Goal: Task Accomplishment & Management: Use online tool/utility

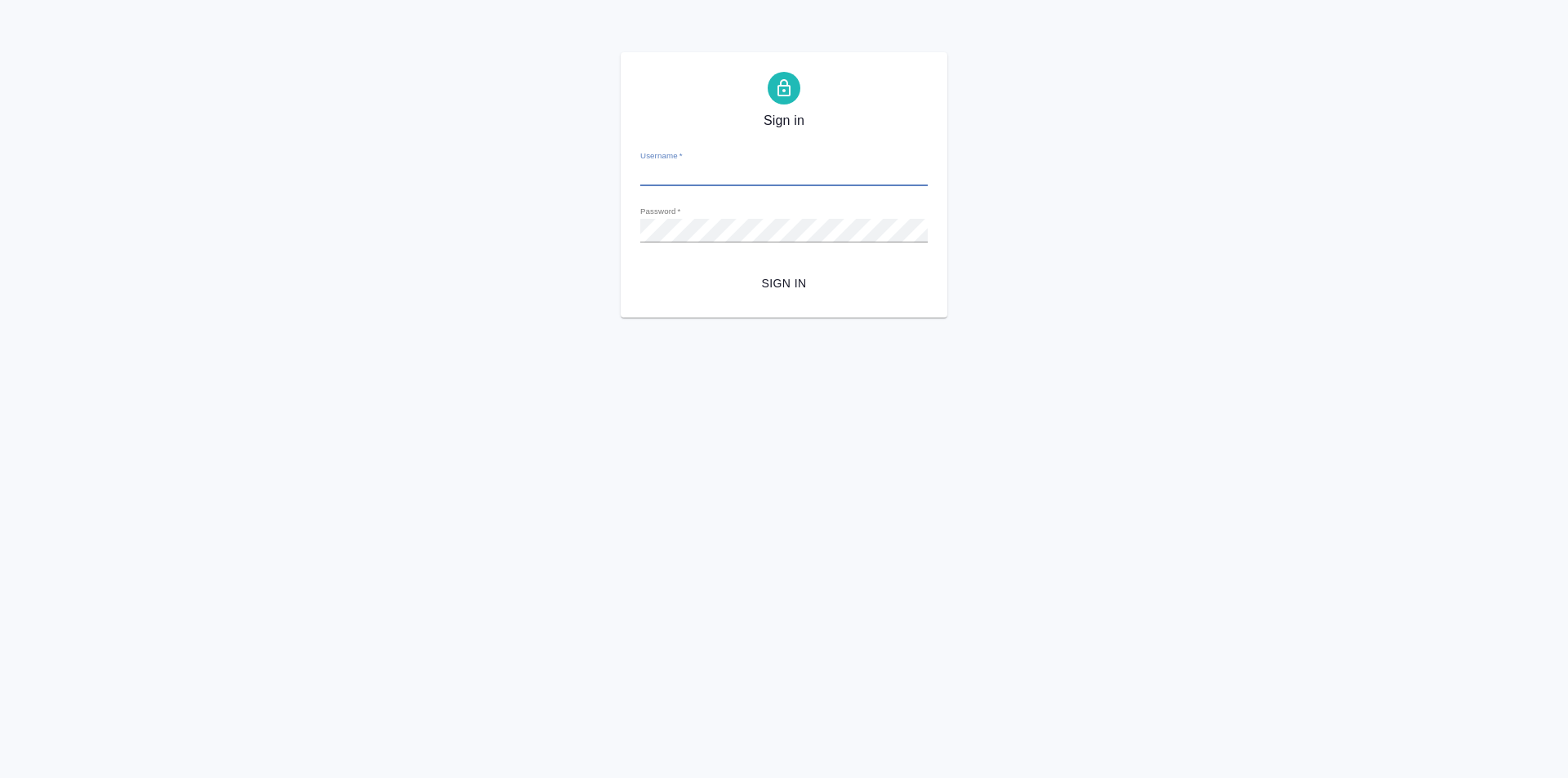
type input "[EMAIL_ADDRESS][DOMAIN_NAME]"
click at [752, 287] on span "Sign in" at bounding box center [784, 284] width 261 height 20
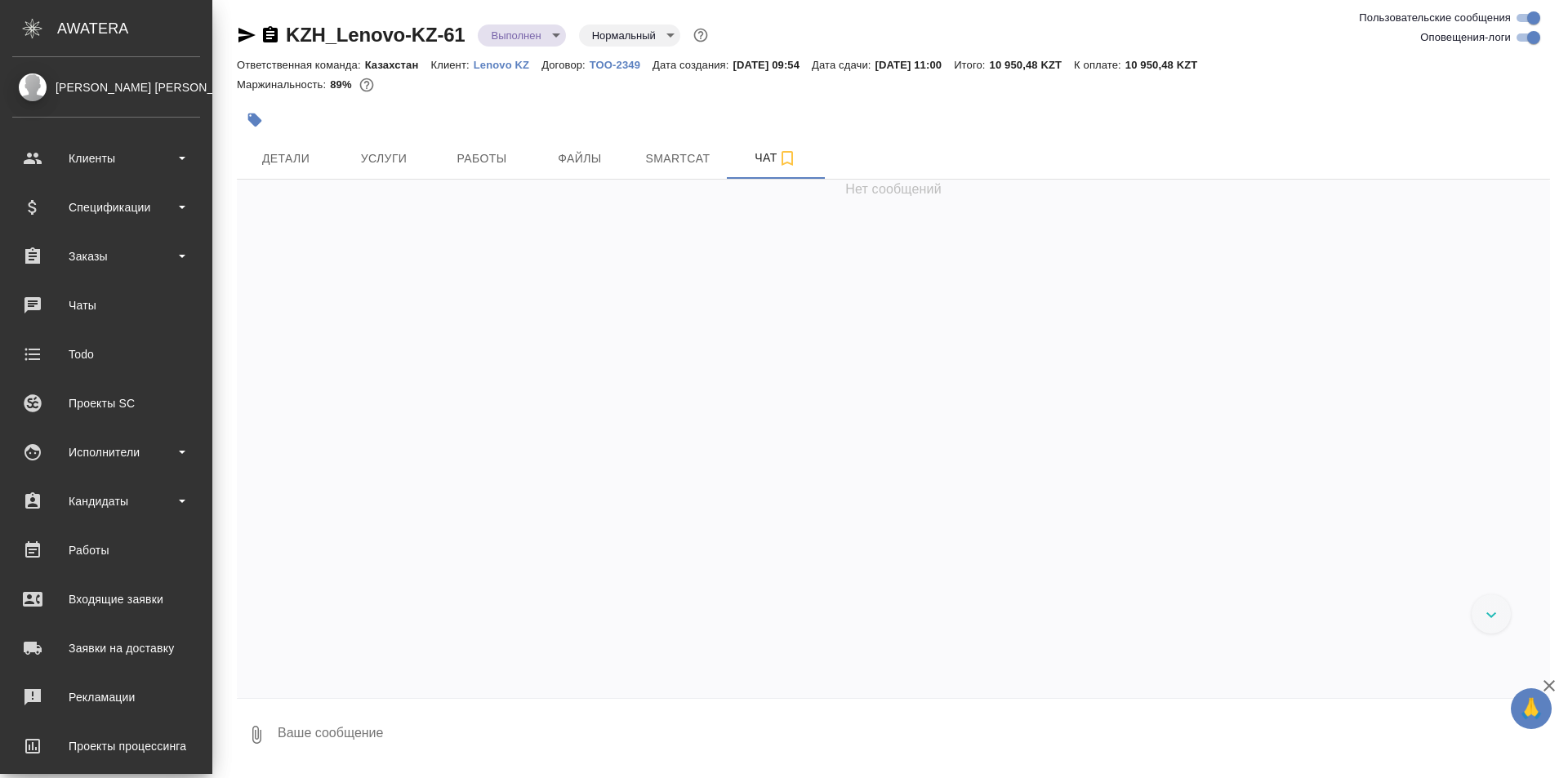
scroll to position [2672, 0]
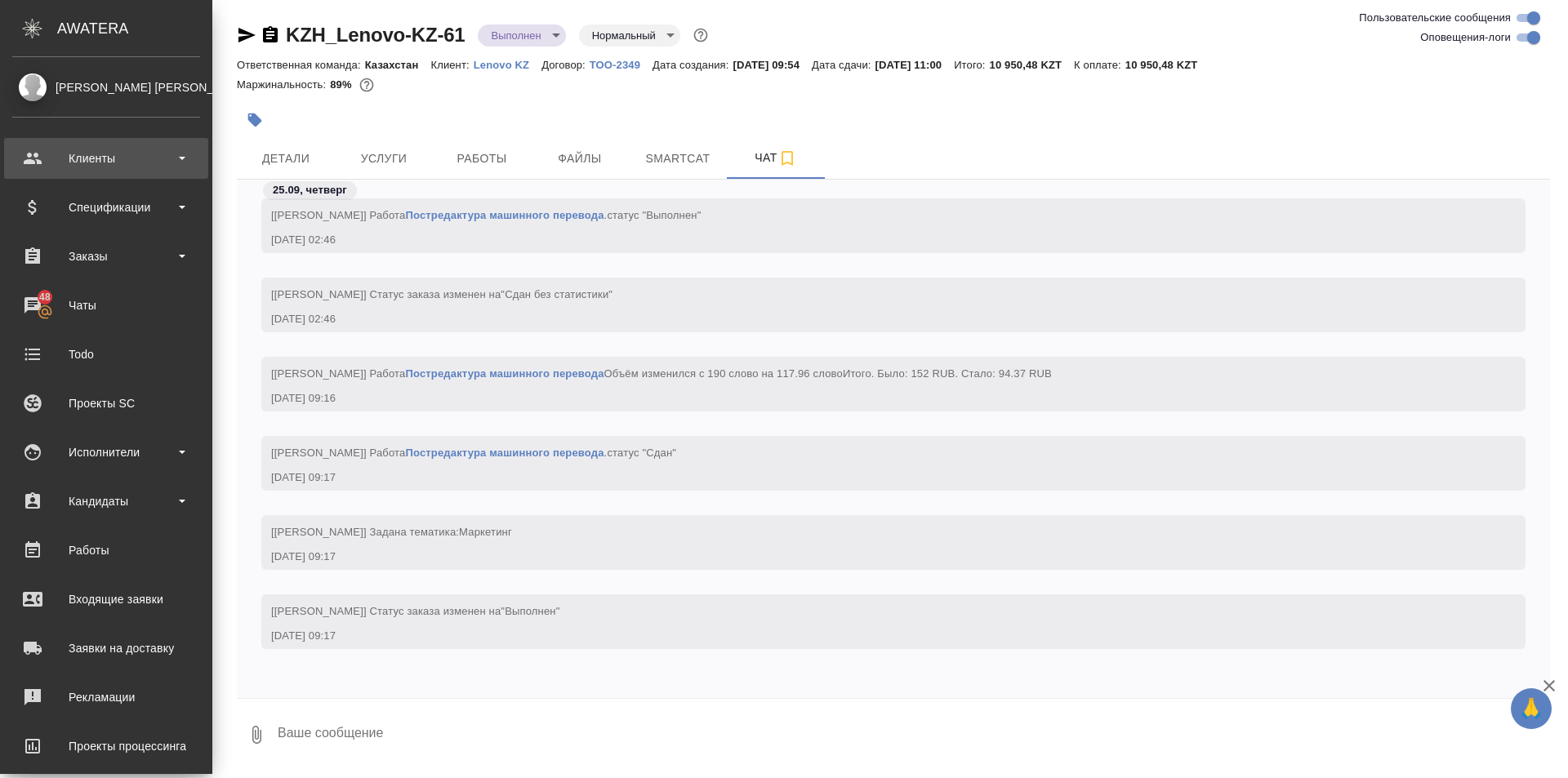
click at [187, 157] on div "Клиенты" at bounding box center [106, 158] width 188 height 25
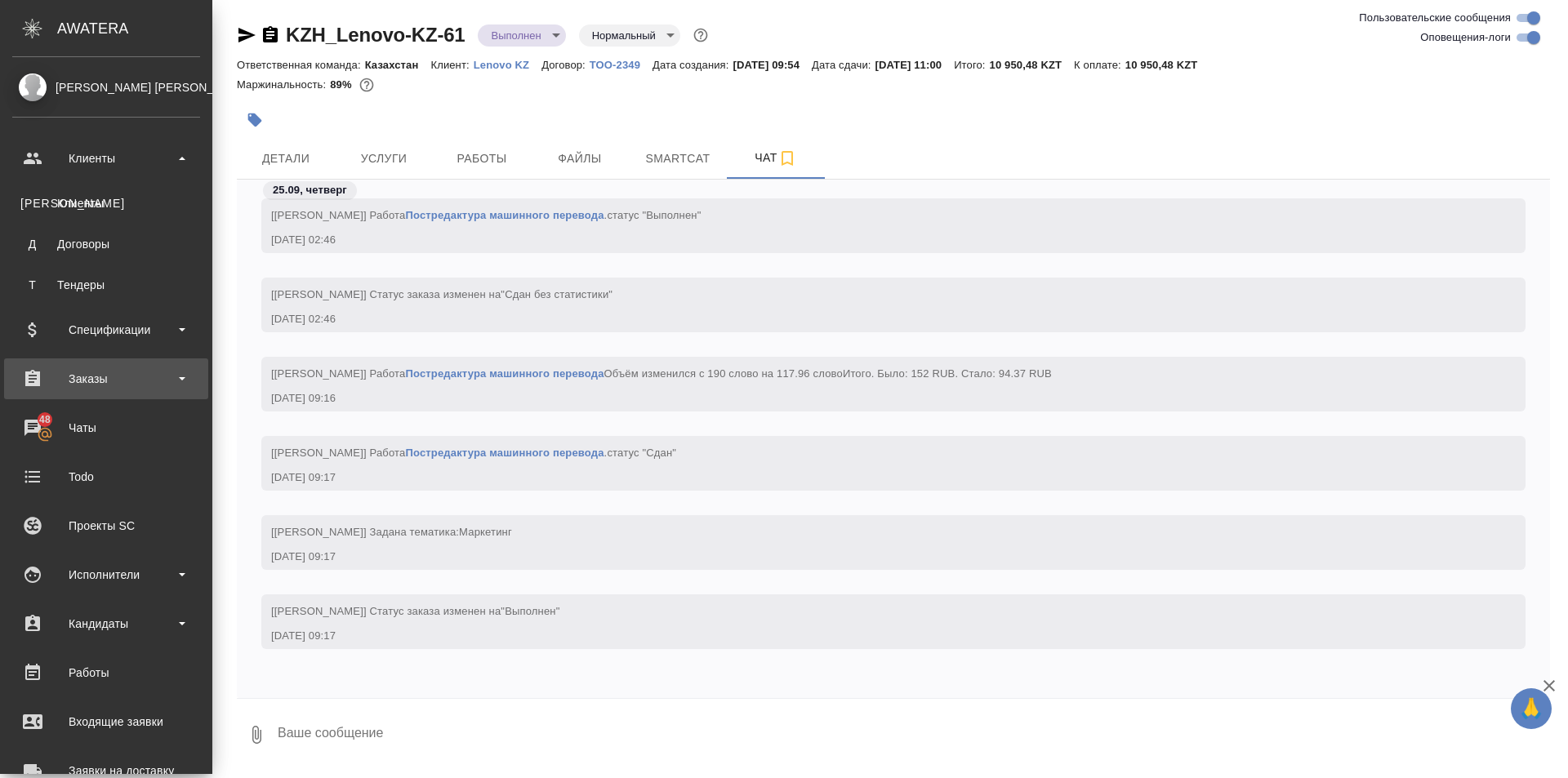
click at [181, 373] on div "Заказы" at bounding box center [106, 379] width 188 height 25
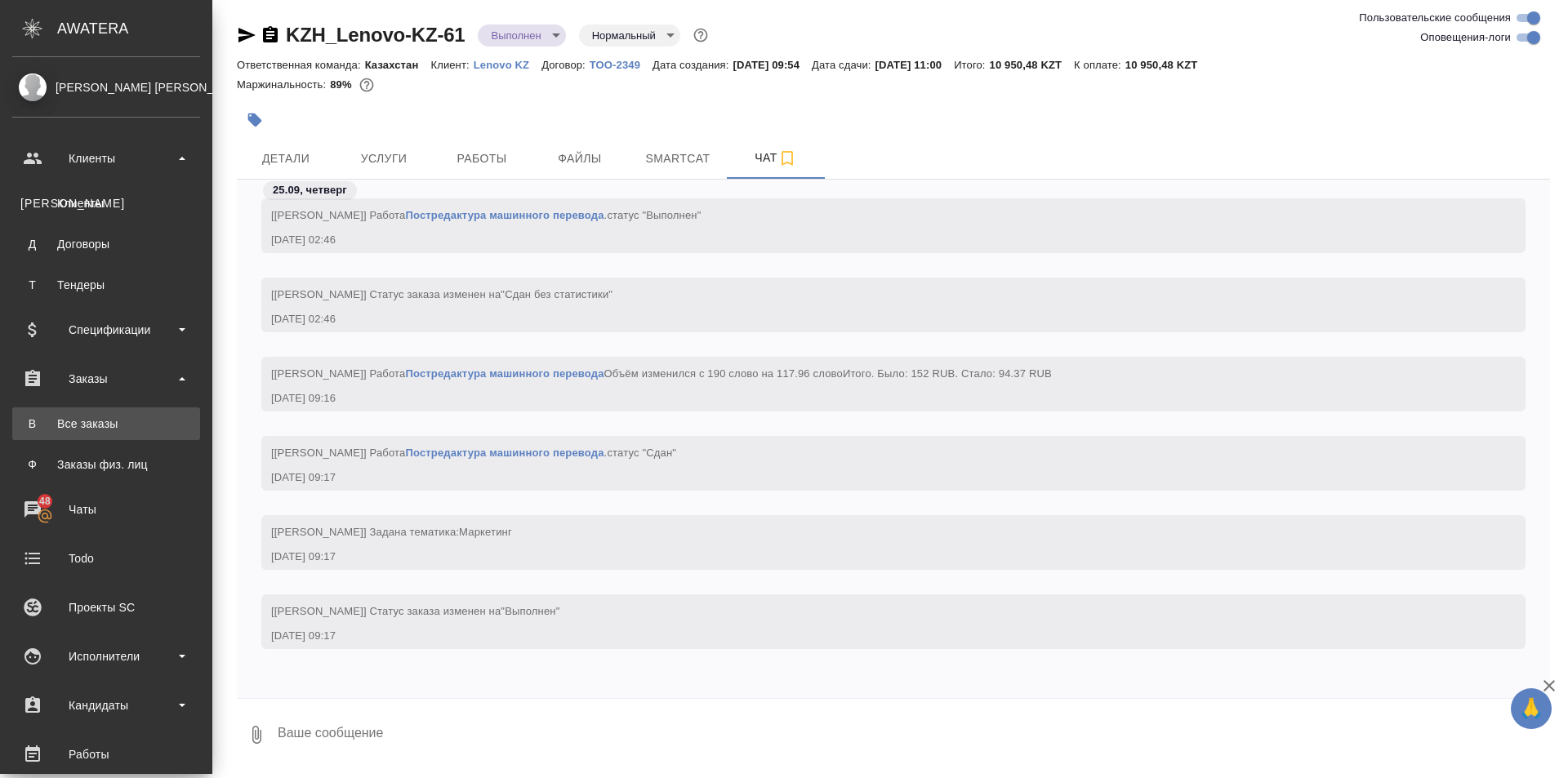
click at [154, 429] on div "Все заказы" at bounding box center [106, 423] width 172 height 16
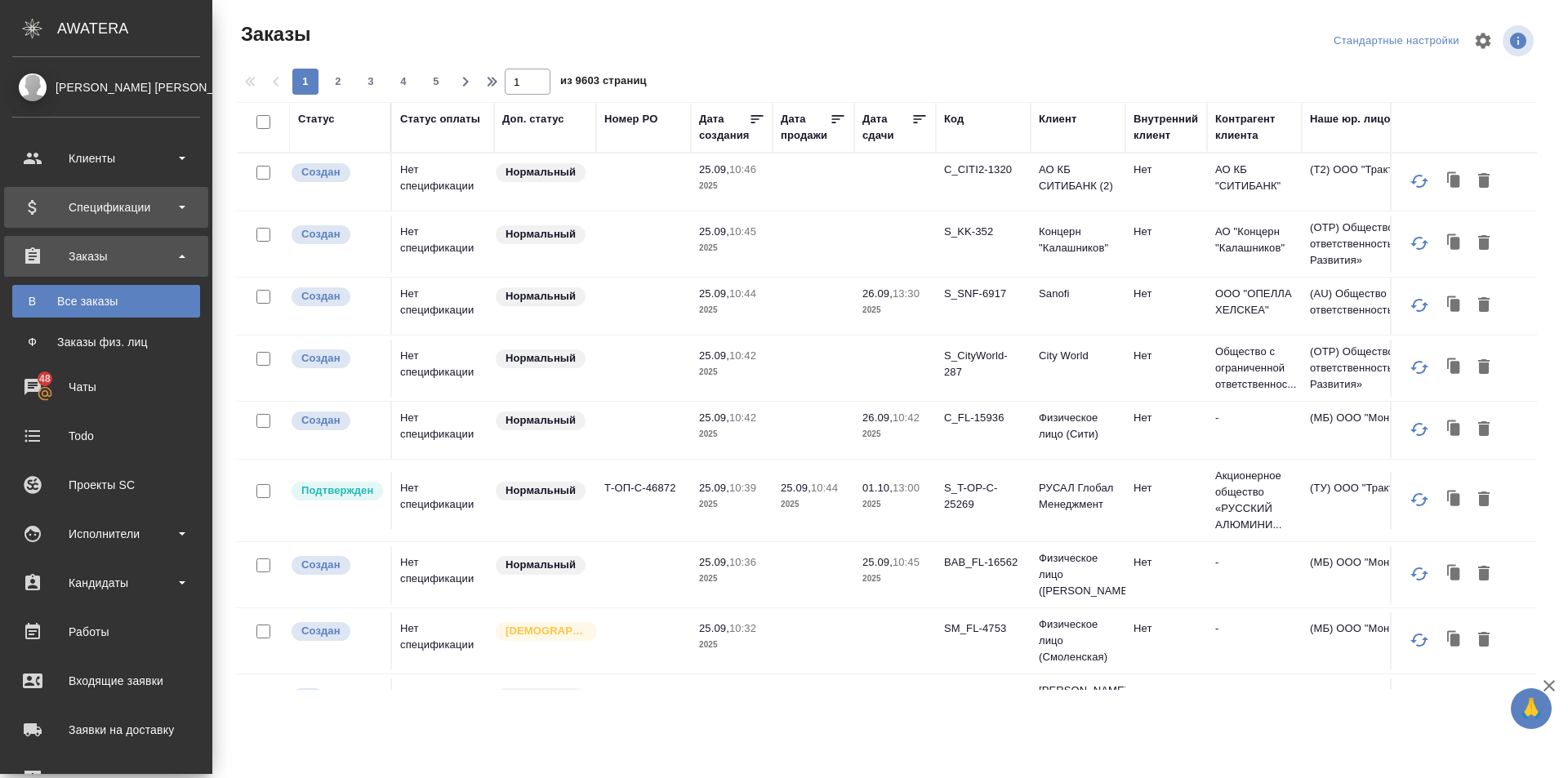
click at [182, 211] on div "Спецификации" at bounding box center [106, 207] width 188 height 25
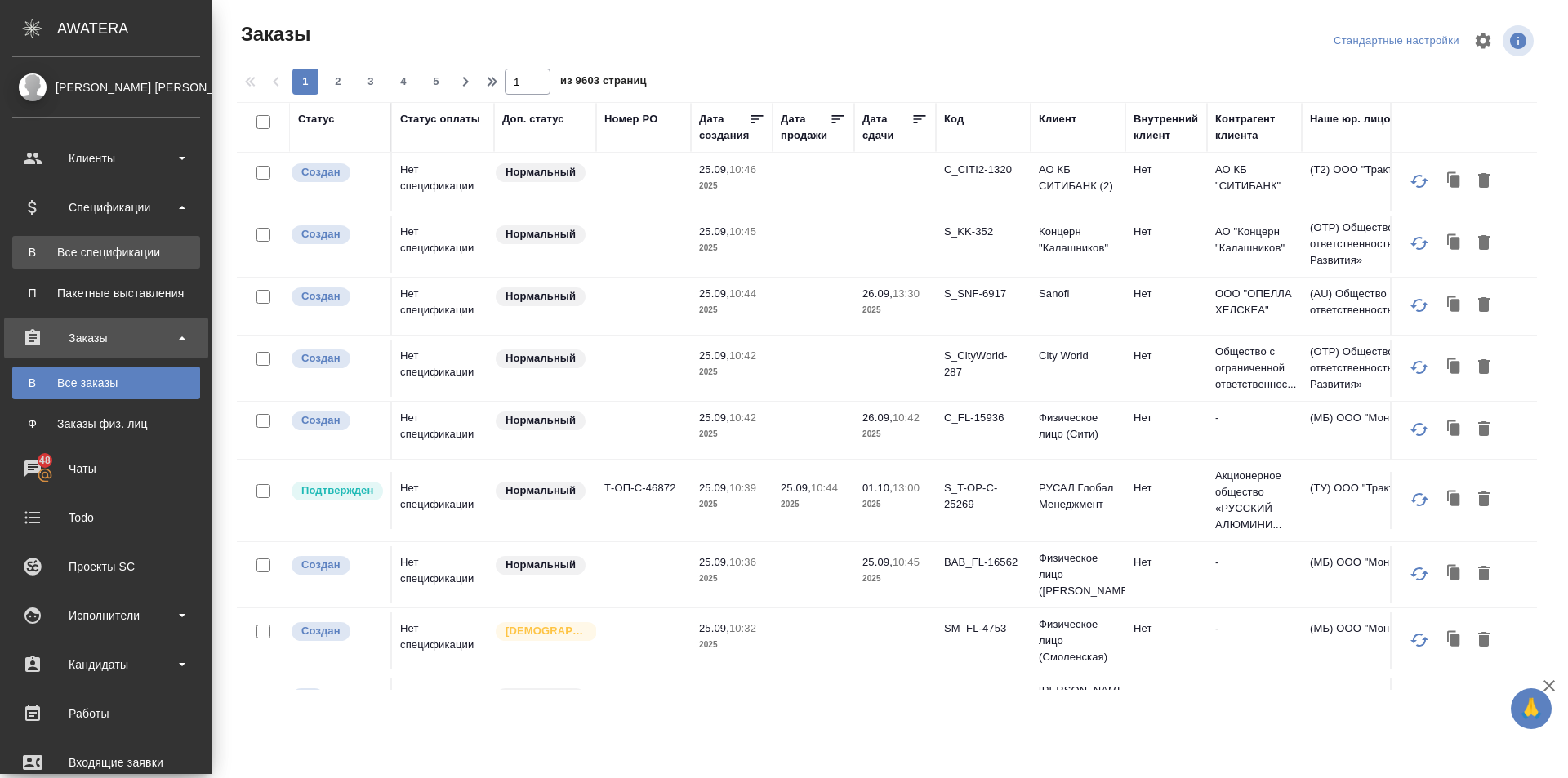
click at [164, 253] on div "Все спецификации" at bounding box center [106, 253] width 172 height 16
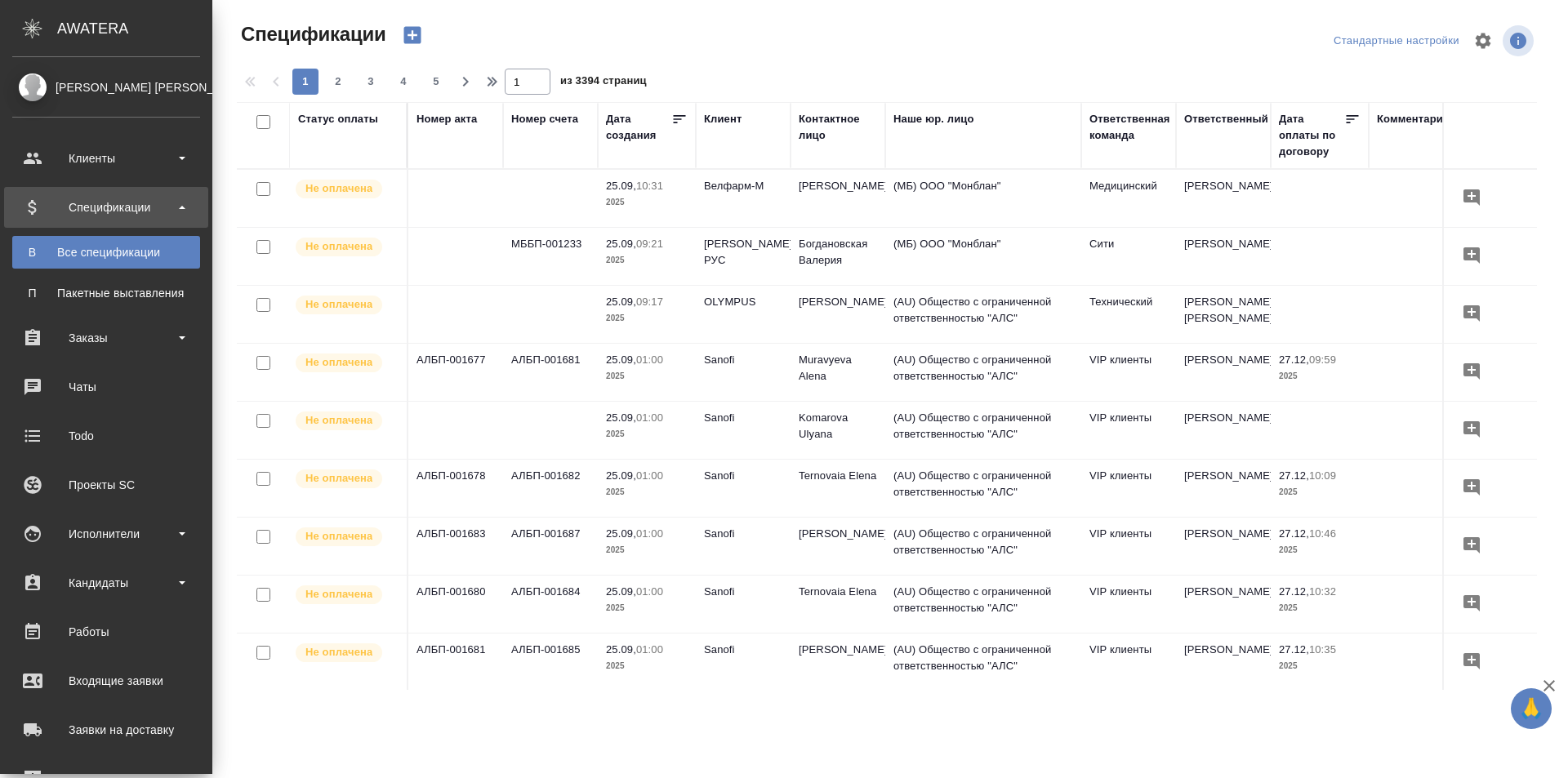
click at [298, 115] on div "Статус оплаты" at bounding box center [338, 119] width 80 height 16
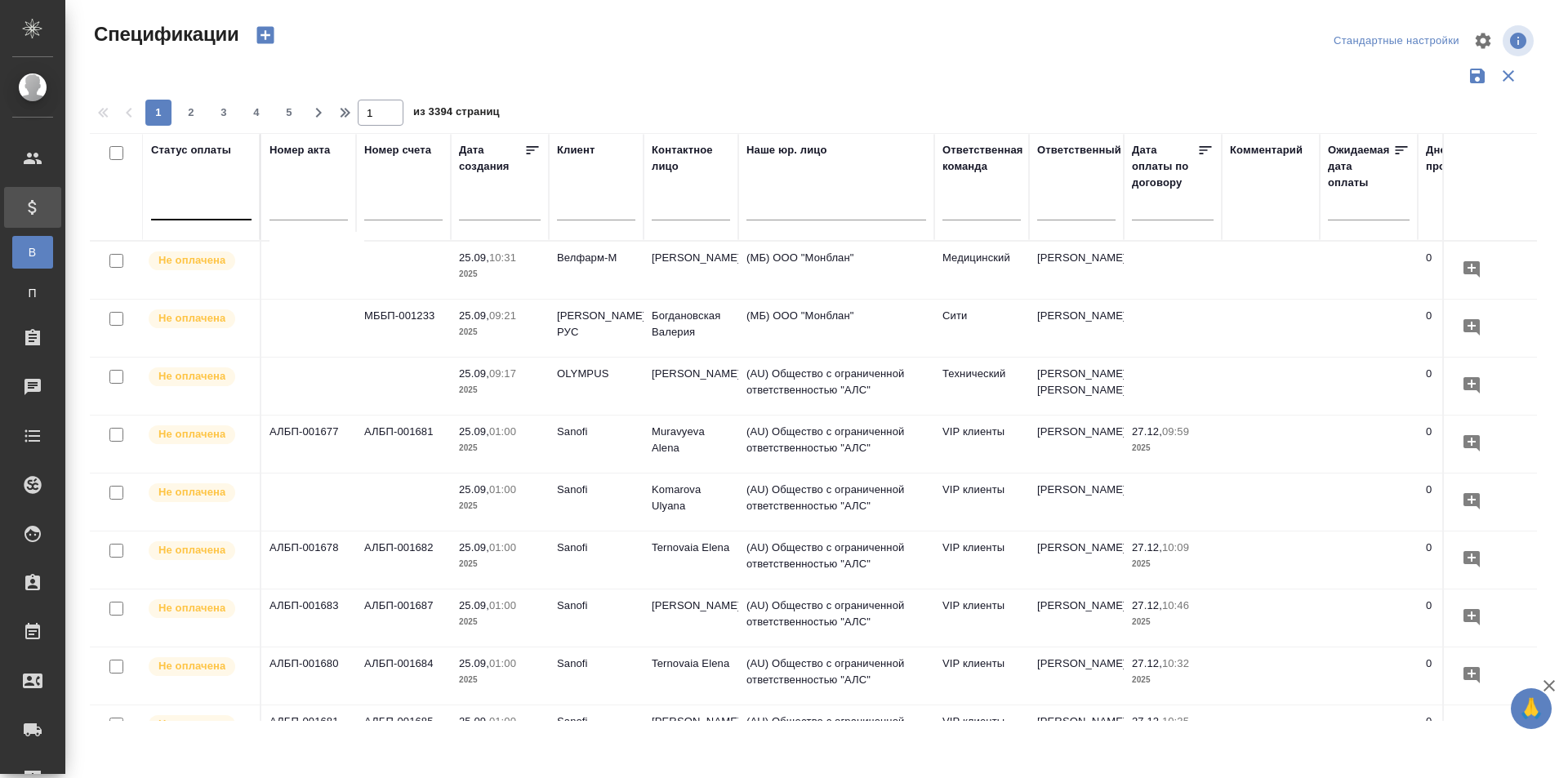
click at [196, 207] on div at bounding box center [201, 204] width 101 height 24
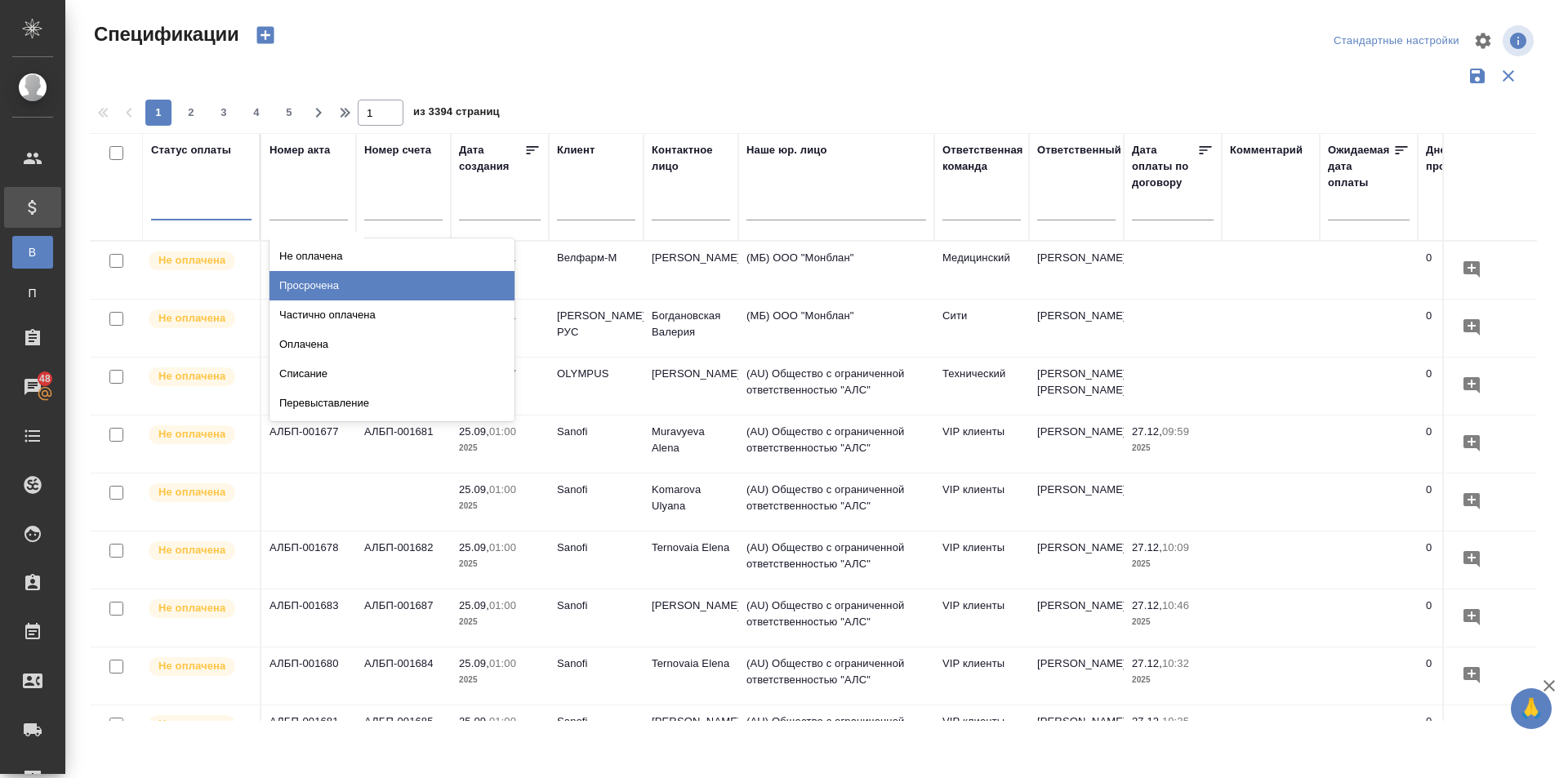
click at [337, 280] on div "Просрочена" at bounding box center [392, 285] width 245 height 29
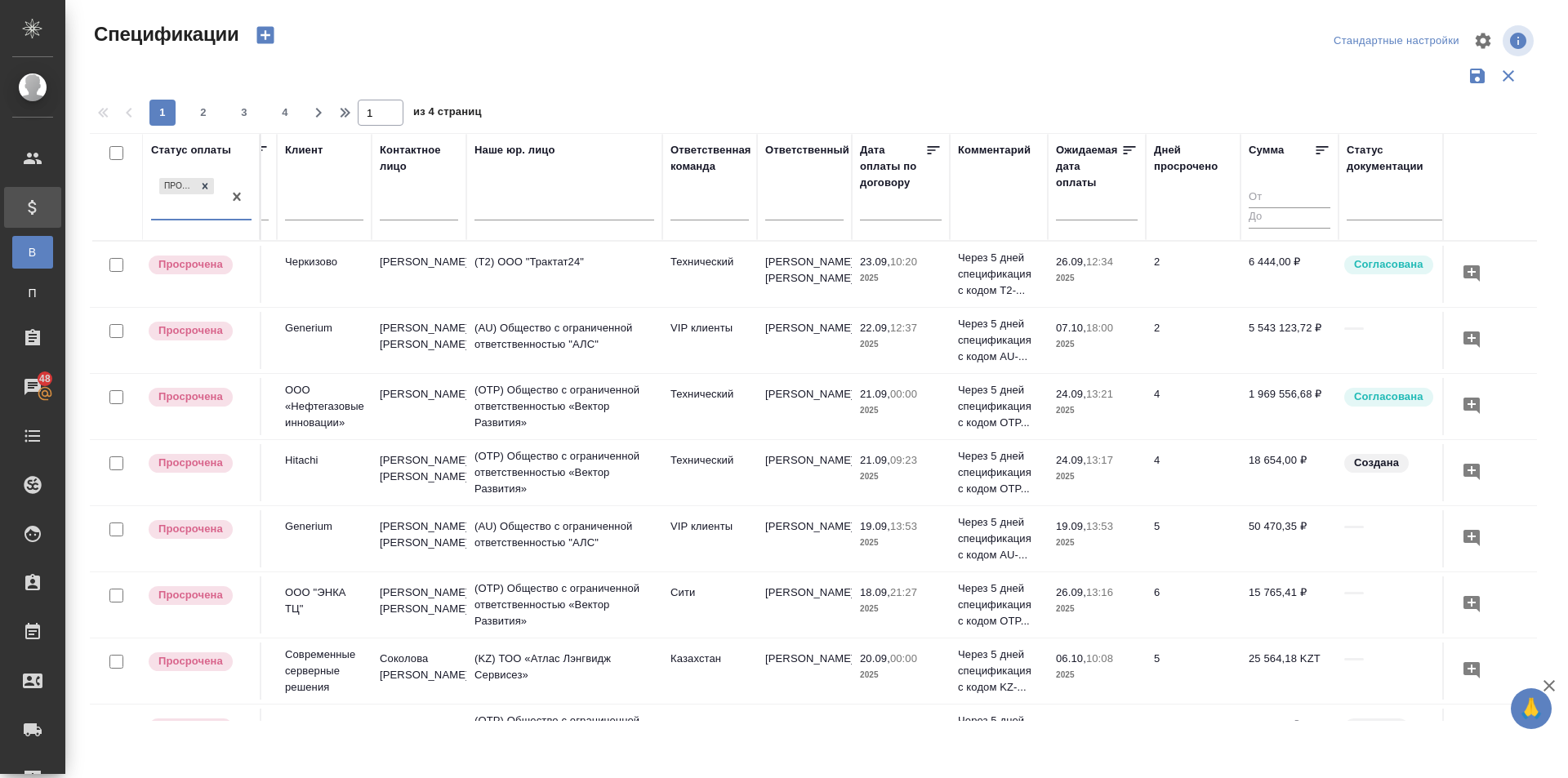
scroll to position [0, 274]
click at [1066, 208] on input "text" at bounding box center [1100, 206] width 72 height 23
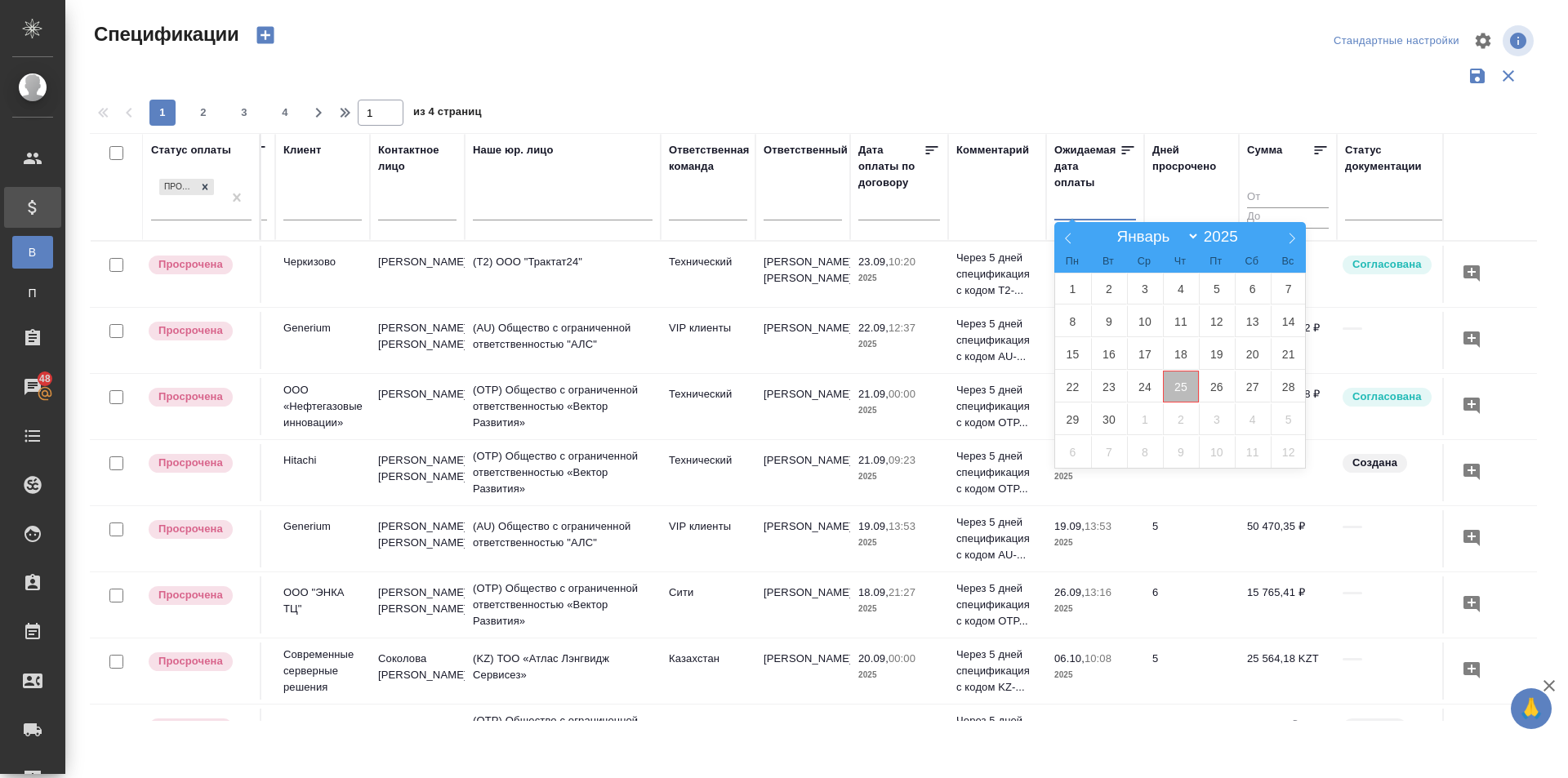
click at [1182, 385] on span "25" at bounding box center [1181, 387] width 36 height 32
type div "[DATE]T21:00:00.000Z"
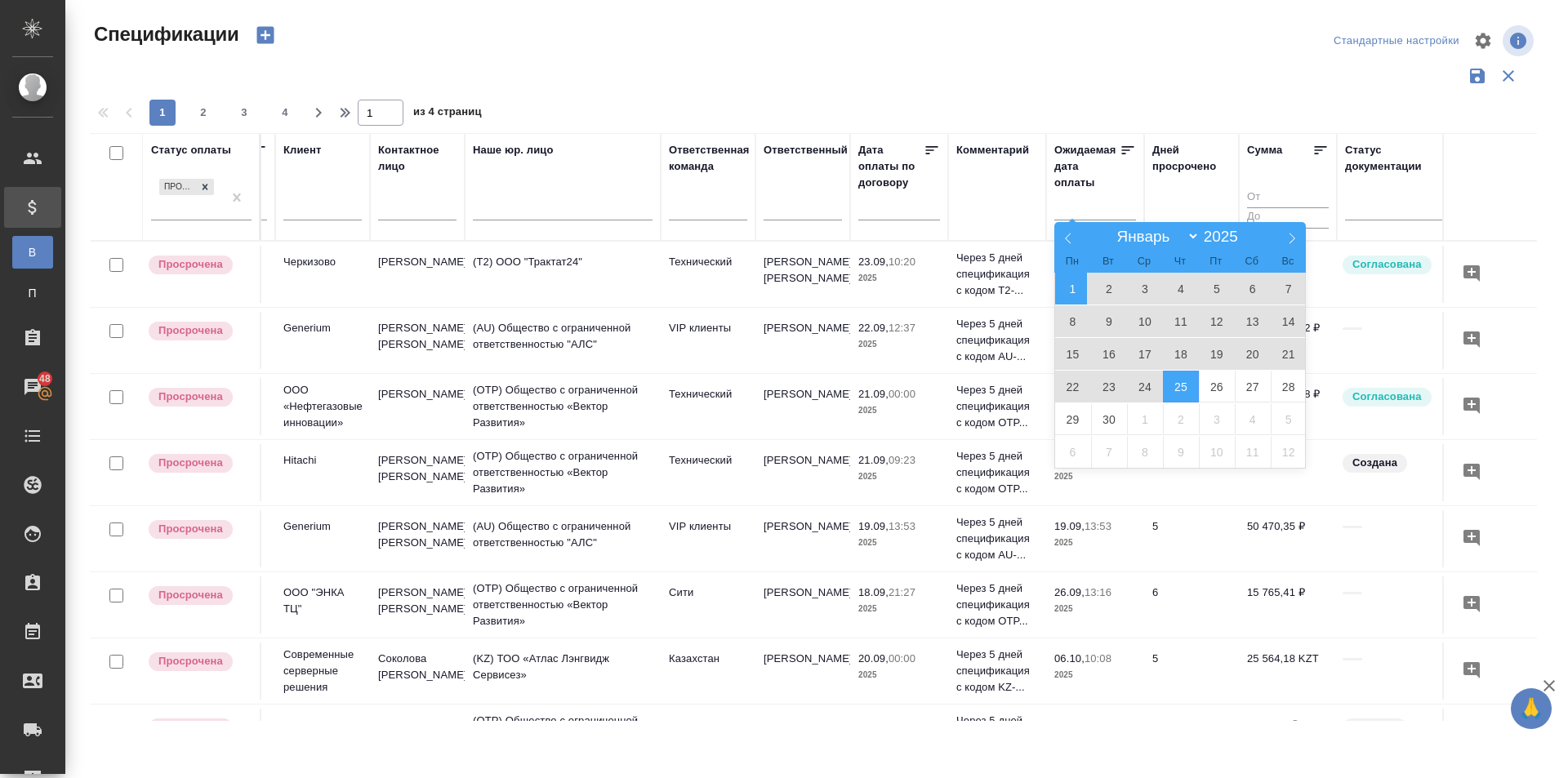
click at [1068, 285] on span "1" at bounding box center [1073, 289] width 36 height 32
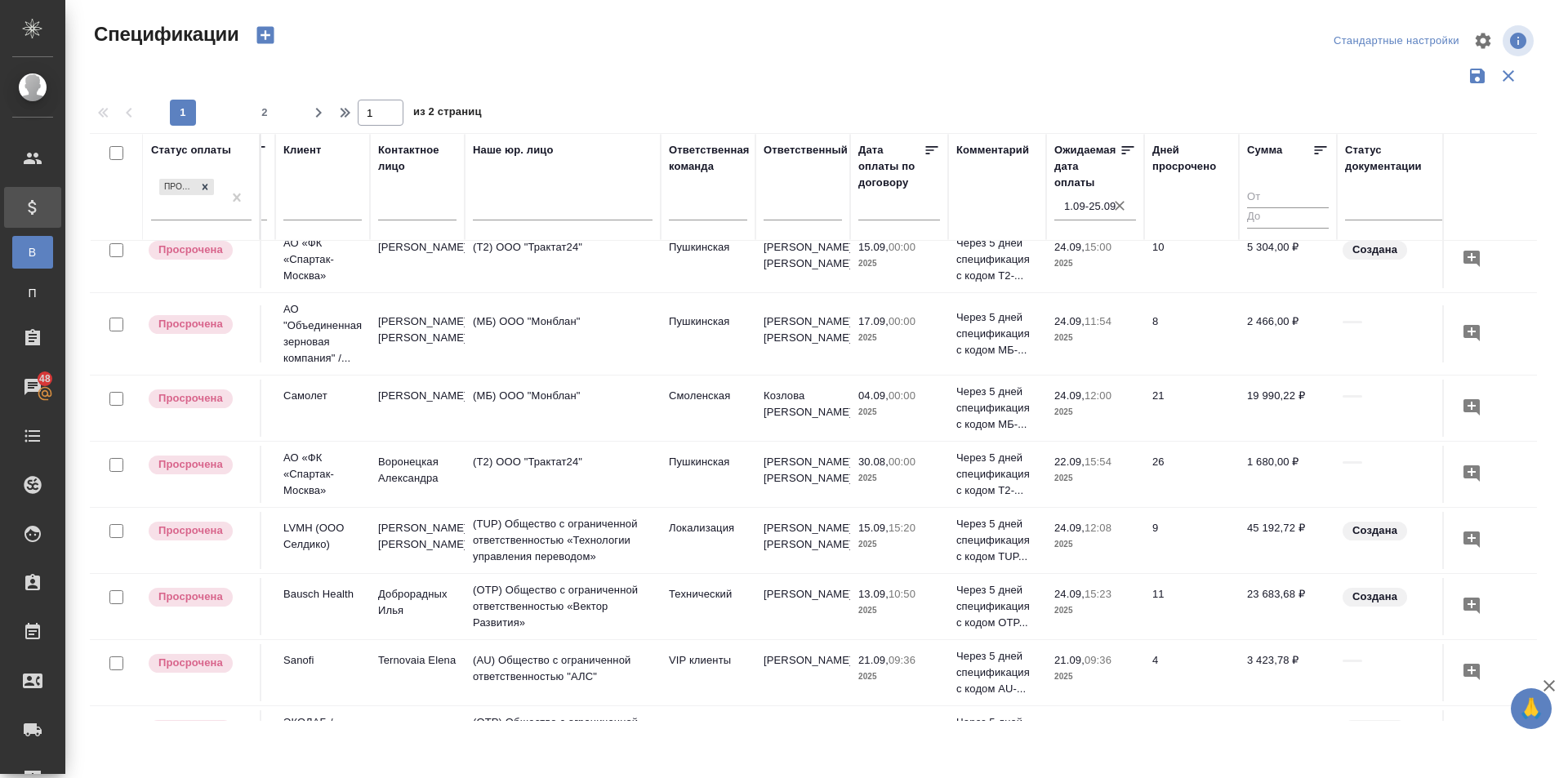
scroll to position [1203, 274]
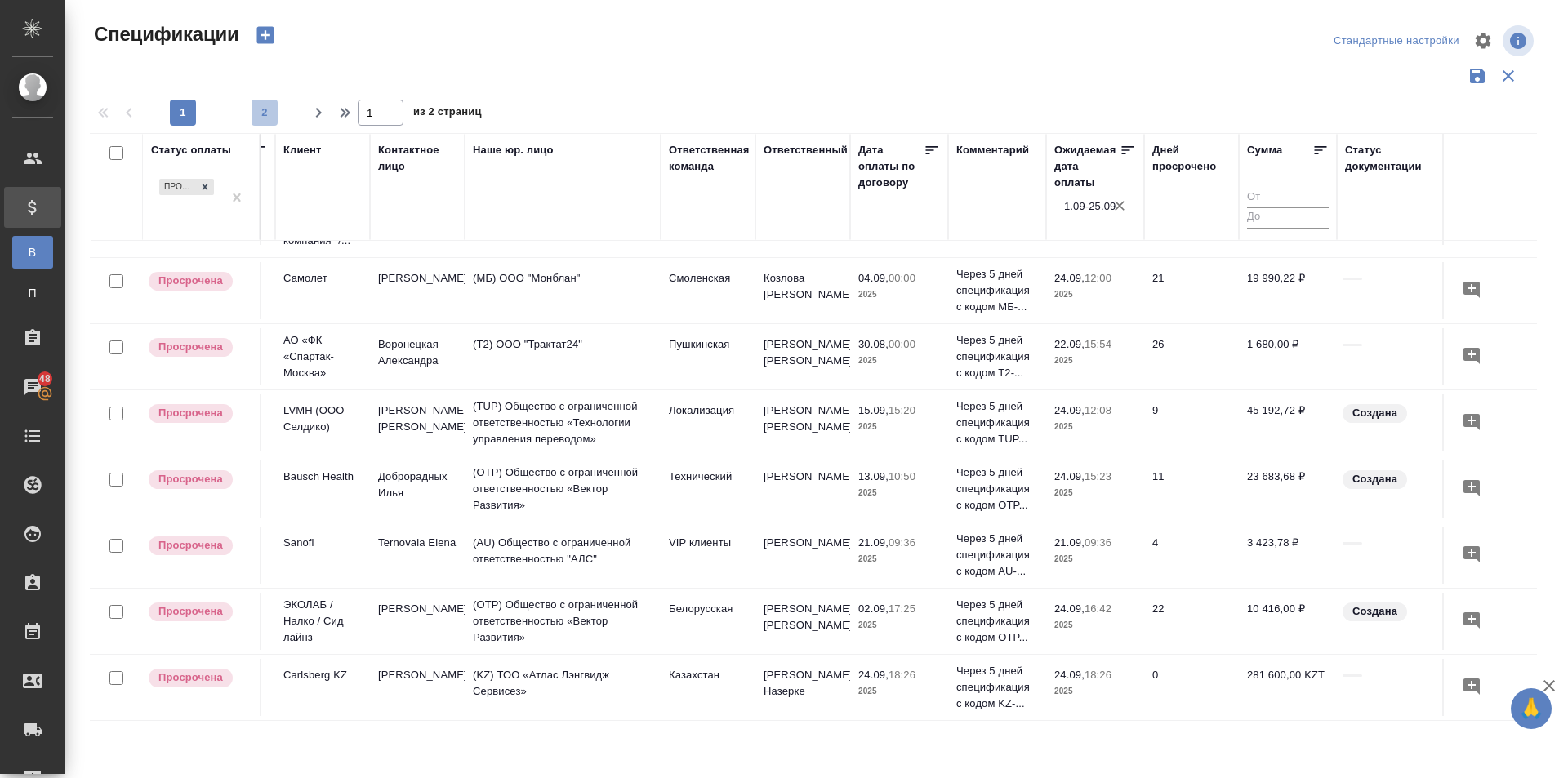
click at [264, 111] on span "2" at bounding box center [264, 113] width 26 height 16
type input "2"
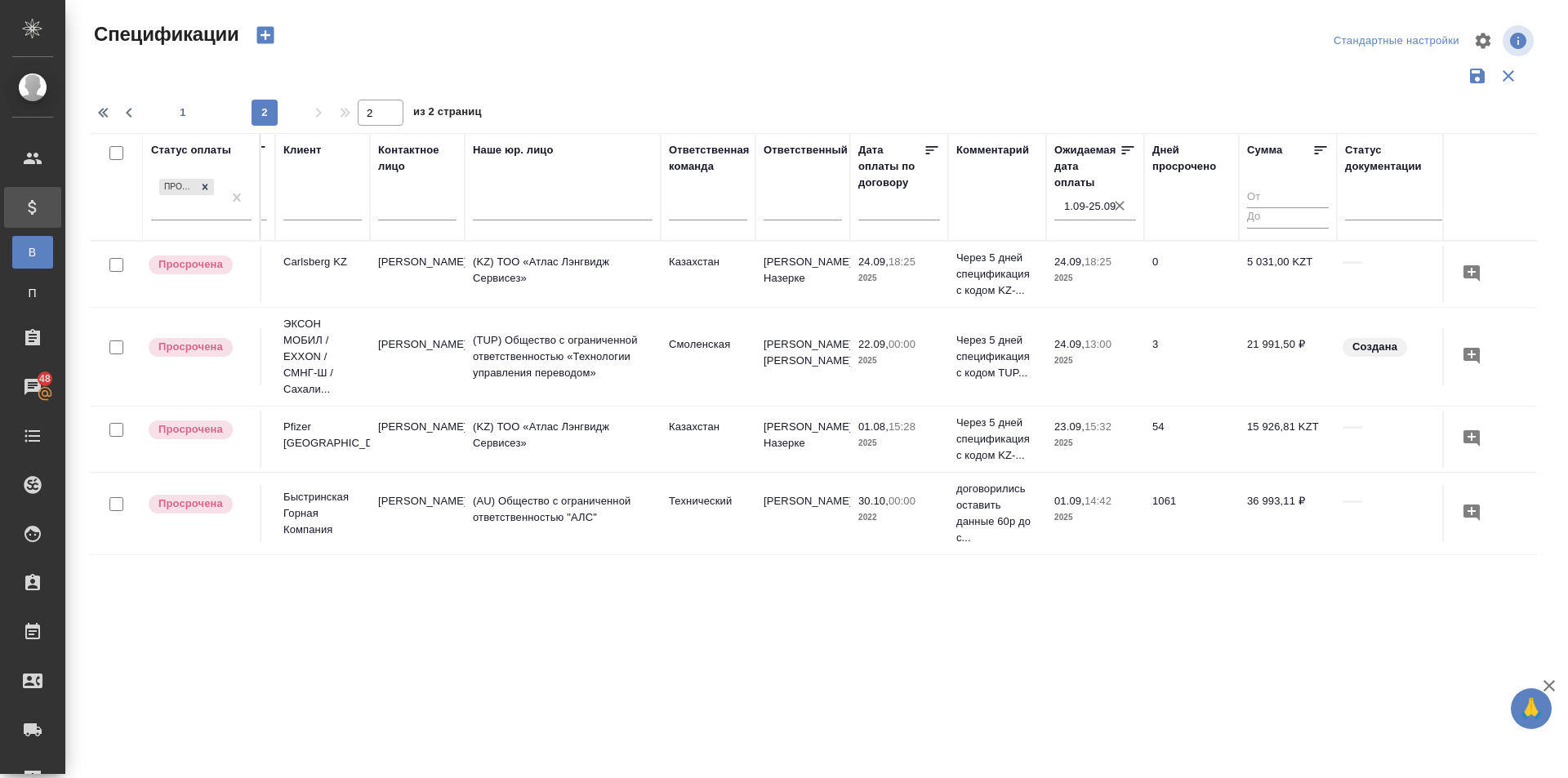
scroll to position [0, 274]
click at [1119, 206] on icon "button" at bounding box center [1120, 205] width 10 height 10
